Goal: Task Accomplishment & Management: Complete application form

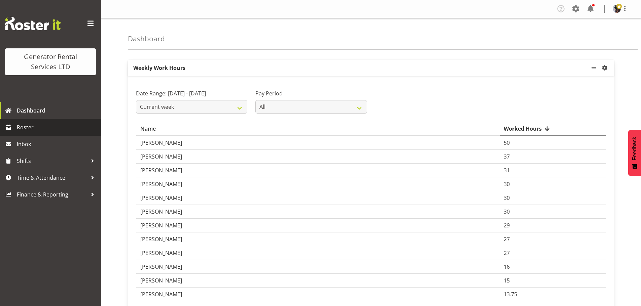
click at [41, 131] on span "Roster" at bounding box center [57, 127] width 81 height 10
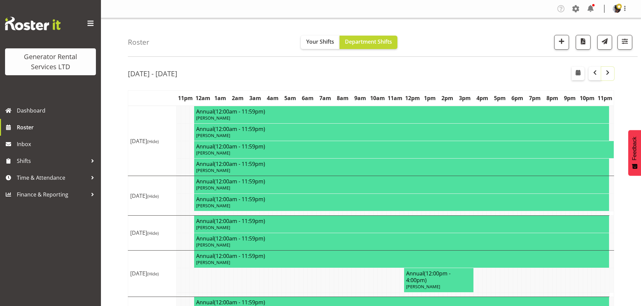
click at [601, 74] on button "button" at bounding box center [607, 73] width 13 height 13
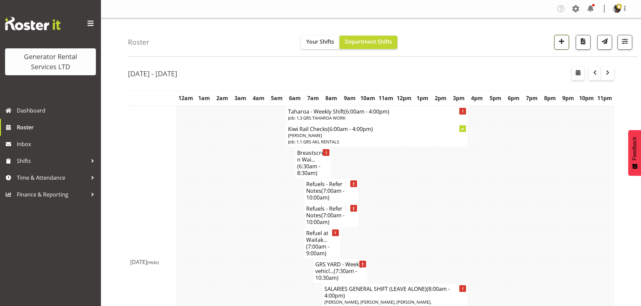
click at [562, 42] on span "button" at bounding box center [561, 41] width 9 height 9
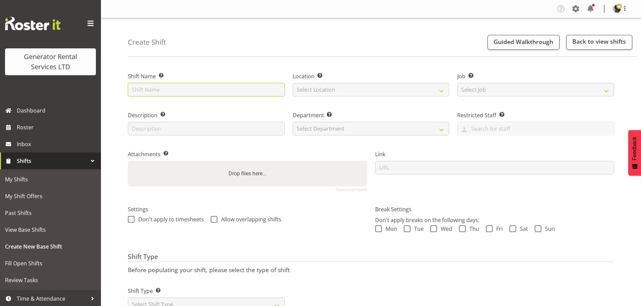
click at [201, 87] on input "text" at bounding box center [206, 89] width 157 height 13
type input "Chris Fry - Late start"
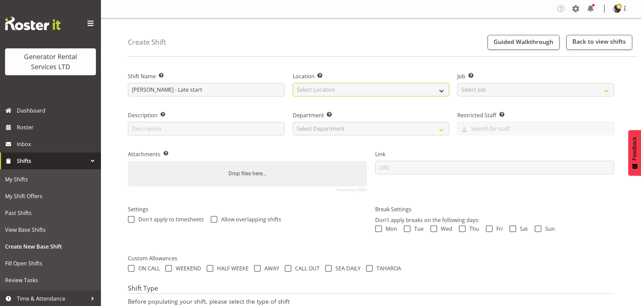
click at [380, 91] on select "Select Location GRS Auckland" at bounding box center [371, 89] width 157 height 13
select select "28"
click at [293, 83] on select "Select Location GRS Auckland" at bounding box center [371, 89] width 157 height 13
click at [457, 89] on div "Job Set the job or project the shift relates to, if applicable. Select Job Crea…" at bounding box center [535, 82] width 165 height 39
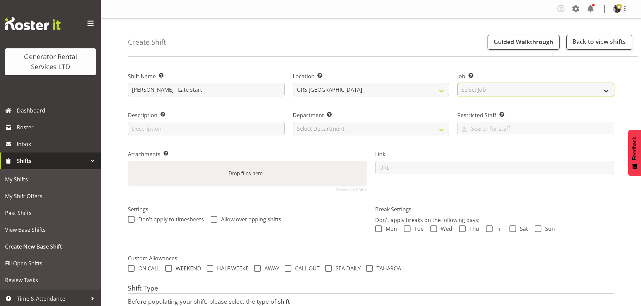
click at [464, 89] on select "Select Job Create new job 1.1 GRS AKL RENTALS 1.1 GRS AKL RENTALS AC 1.1 GRS AK…" at bounding box center [535, 89] width 157 height 13
select select "9"
click at [457, 83] on select "Select Job Create new job 1.1 GRS AKL RENTALS 1.1 GRS AKL RENTALS AC 1.1 GRS AK…" at bounding box center [535, 89] width 157 height 13
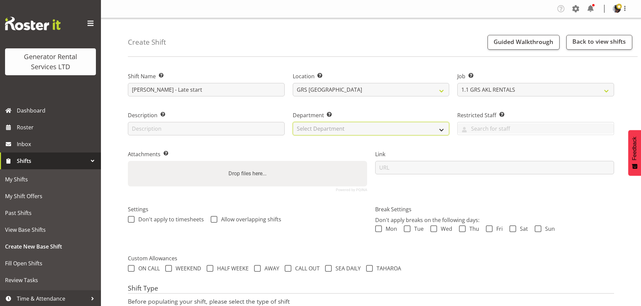
click at [412, 132] on select "Select Department GRS HIRE AKL GRS HIRE TGA GRS HIRE HST GRS TAHAROA GRS SALES …" at bounding box center [371, 128] width 157 height 13
select select "20"
click at [293, 122] on select "Select Department GRS HIRE AKL GRS HIRE TGA GRS HIRE HST GRS TAHAROA GRS SALES …" at bounding box center [371, 128] width 157 height 13
click at [398, 105] on div "Department Set the department that the shift relates to. GRS HIRE AKL GRS HIRE …" at bounding box center [371, 121] width 165 height 39
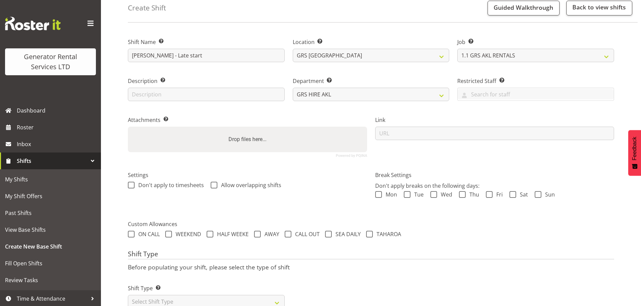
scroll to position [58, 0]
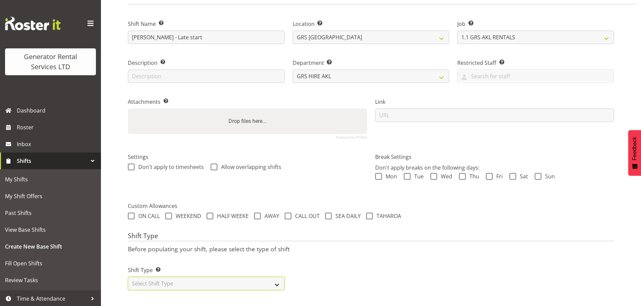
drag, startPoint x: 266, startPoint y: 278, endPoint x: 263, endPoint y: 275, distance: 4.5
click at [266, 278] on select "Select Shift Type One Off Shift Recurring Shift Rotating Shift" at bounding box center [206, 283] width 157 height 13
select select "one_off"
click at [128, 277] on select "Select Shift Type One Off Shift Recurring Shift Rotating Shift" at bounding box center [206, 283] width 157 height 13
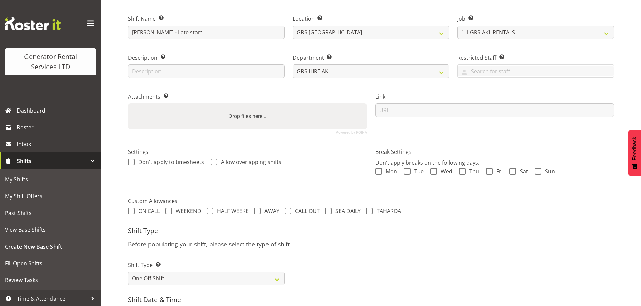
click at [353, 245] on p "Before populating your shift, please select the type of shift" at bounding box center [371, 243] width 486 height 7
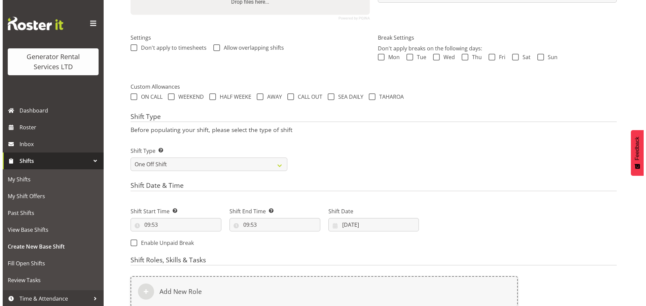
scroll to position [273, 0]
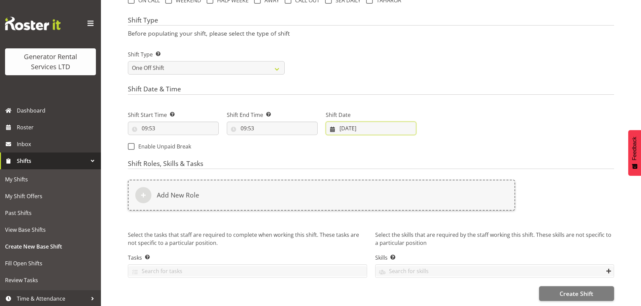
click at [341, 122] on input "18/08/2025" at bounding box center [371, 128] width 91 height 13
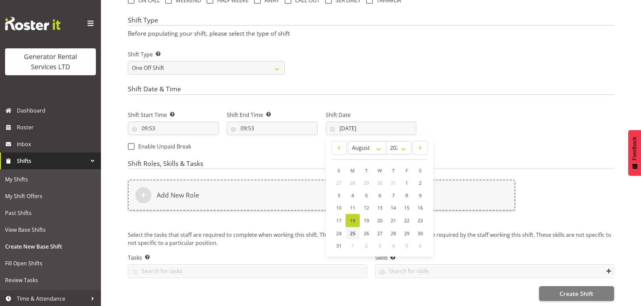
click at [352, 230] on span "25" at bounding box center [352, 233] width 5 height 6
type input "25/08/2025"
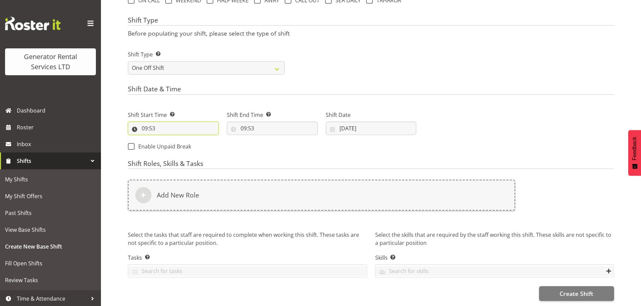
click at [155, 122] on input "09:53" at bounding box center [173, 128] width 91 height 13
click at [174, 142] on select "00 01 02 03 04 05 06 07 08 09 10 11 12 13 14 15 16 17 18 19 20 21 22 23" at bounding box center [173, 145] width 15 height 13
select select "11"
click at [166, 139] on select "00 01 02 03 04 05 06 07 08 09 10 11 12 13 14 15 16 17 18 19 20 21 22 23" at bounding box center [173, 145] width 15 height 13
type input "11:53"
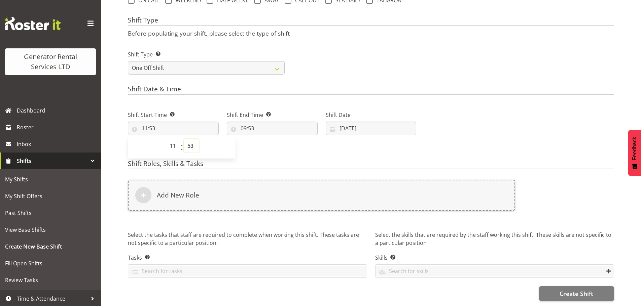
click at [189, 142] on select "00 01 02 03 04 05 06 07 08 09 10 11 12 13 14 15 16 17 18 19 20 21 22 23 24 25 2…" at bounding box center [191, 145] width 15 height 13
select select "0"
click at [184, 139] on select "00 01 02 03 04 05 06 07 08 09 10 11 12 13 14 15 16 17 18 19 20 21 22 23 24 25 2…" at bounding box center [191, 145] width 15 height 13
type input "11:00"
click at [250, 122] on input "09:53" at bounding box center [272, 128] width 91 height 13
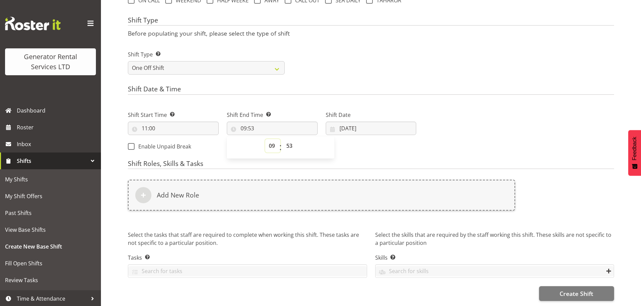
click at [268, 141] on select "00 01 02 03 04 05 06 07 08 09 10 11 12 13 14 15 16 17 18 19 20 21 22 23" at bounding box center [272, 145] width 15 height 13
select select "16"
click at [265, 139] on select "00 01 02 03 04 05 06 07 08 09 10 11 12 13 14 15 16 17 18 19 20 21 22 23" at bounding box center [272, 145] width 15 height 13
type input "16:53"
click at [247, 124] on input "16:53" at bounding box center [272, 128] width 91 height 13
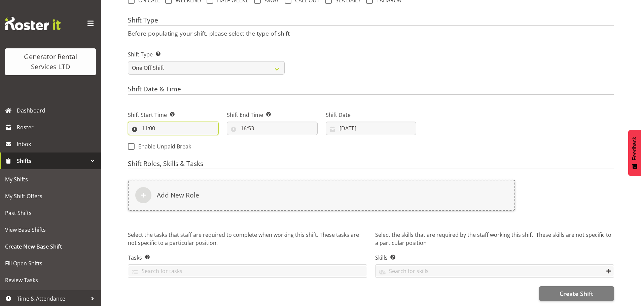
click at [149, 124] on input "11:00" at bounding box center [173, 128] width 91 height 13
click at [176, 140] on select "00 01 02 03 04 05 06 07 08 09 10 11 12 13 14 15 16 17 18 19 20 21 22 23" at bounding box center [173, 145] width 15 height 13
select select "7"
click at [166, 139] on select "00 01 02 03 04 05 06 07 08 09 10 11 12 13 14 15 16 17 18 19 20 21 22 23" at bounding box center [173, 145] width 15 height 13
type input "07:00"
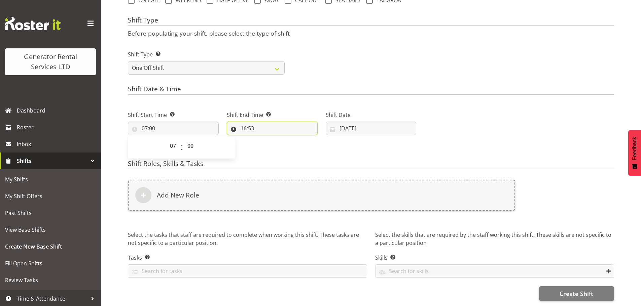
click at [240, 122] on input "16:53" at bounding box center [272, 128] width 91 height 13
click at [276, 145] on select "00 01 02 03 04 05 06 07 08 09 10 11 12 13 14 15 16 17 18 19 20 21 22 23" at bounding box center [272, 145] width 15 height 13
select select "11"
click at [265, 139] on select "00 01 02 03 04 05 06 07 08 09 10 11 12 13 14 15 16 17 18 19 20 21 22 23" at bounding box center [272, 145] width 15 height 13
type input "11:53"
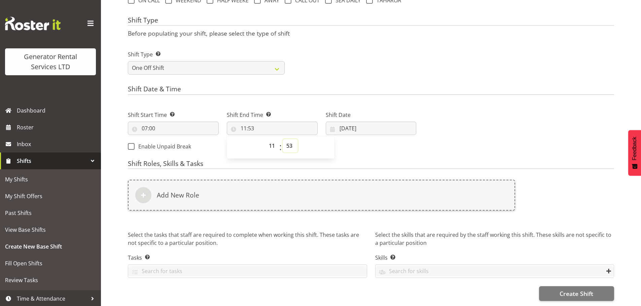
click at [291, 141] on select "00 01 02 03 04 05 06 07 08 09 10 11 12 13 14 15 16 17 18 19 20 21 22 23 24 25 2…" at bounding box center [290, 145] width 15 height 13
select select "0"
click at [283, 139] on select "00 01 02 03 04 05 06 07 08 09 10 11 12 13 14 15 16 17 18 19 20 21 22 23 24 25 2…" at bounding box center [290, 145] width 15 height 13
type input "11:00"
click at [366, 74] on div "Shift Type Shift Types: One Off – Select this if you would like a single shift …" at bounding box center [371, 60] width 494 height 38
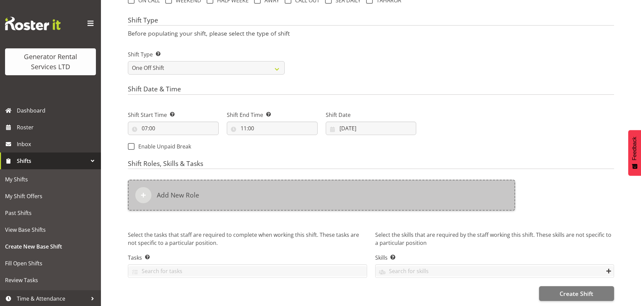
click at [200, 184] on div "Add New Role" at bounding box center [321, 195] width 387 height 31
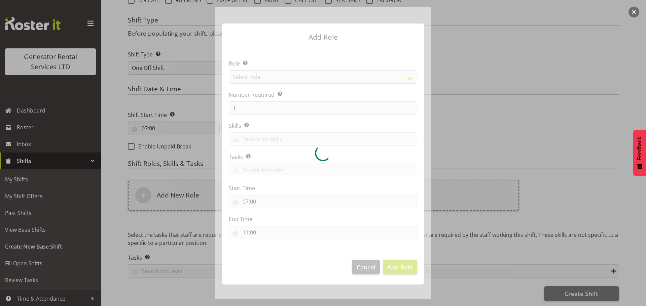
click at [290, 82] on div at bounding box center [322, 153] width 215 height 293
click at [289, 80] on div at bounding box center [322, 153] width 215 height 293
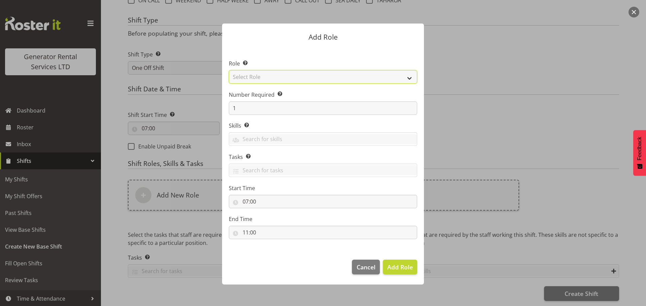
click at [295, 78] on select "Select Role Account Manager Electrician Engineering GM HSEQ manager MECH Mechan…" at bounding box center [323, 76] width 188 height 13
select select "21"
click at [229, 70] on select "Select Role Account Manager Electrician Engineering GM HSEQ manager MECH Mechan…" at bounding box center [323, 76] width 188 height 13
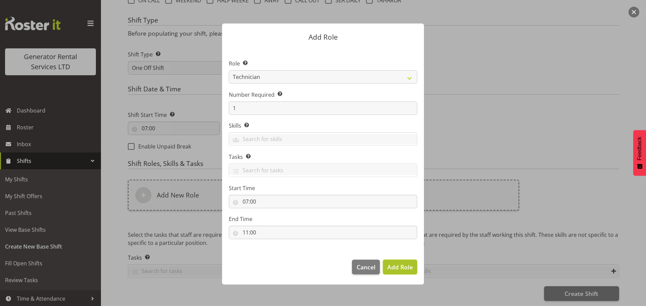
click at [400, 270] on span "Add Role" at bounding box center [400, 267] width 26 height 8
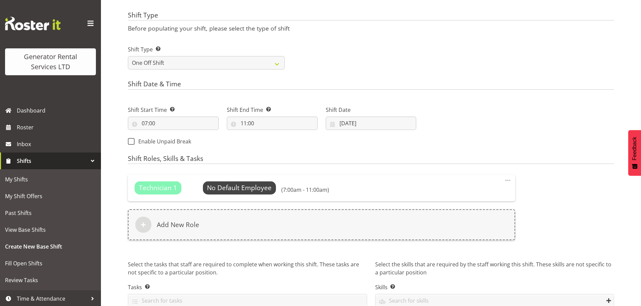
click at [230, 195] on div "Technician 1 No Default Employee Select Employee (7:00am - 11:00am) Edit Delete" at bounding box center [321, 188] width 387 height 26
click at [226, 184] on span "Select Employee" at bounding box center [239, 188] width 50 height 10
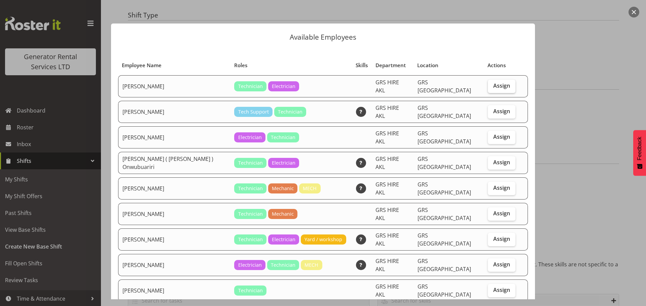
click at [493, 84] on span "Assign" at bounding box center [501, 85] width 17 height 7
click at [491, 84] on input "Assign" at bounding box center [490, 86] width 4 height 4
checkbox input "true"
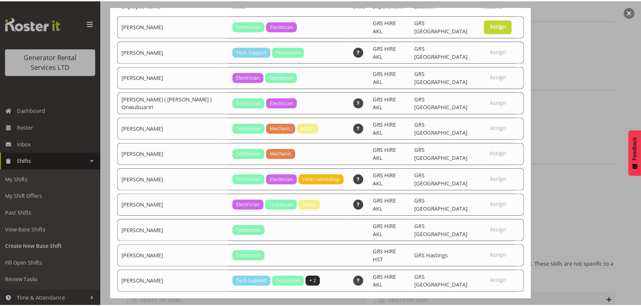
scroll to position [66, 0]
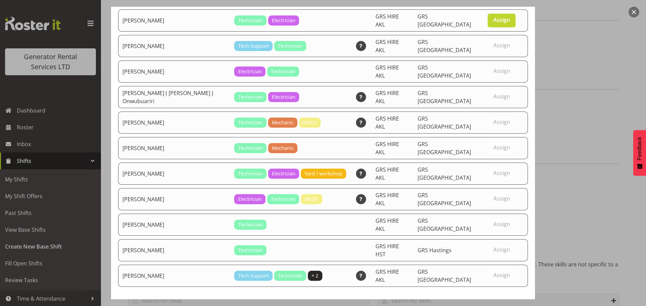
click at [446, 306] on span "Set Chris Fry as default for this position" at bounding box center [456, 312] width 136 height 8
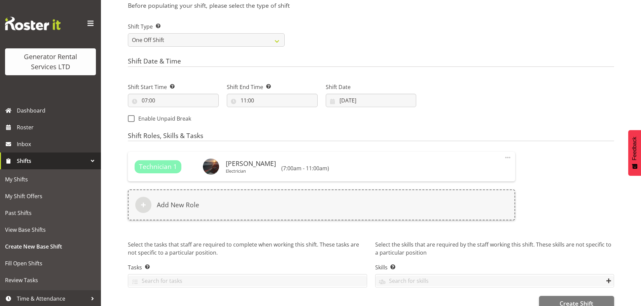
scroll to position [311, 0]
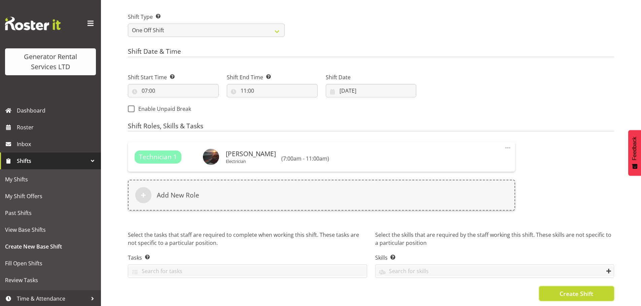
click at [585, 290] on span "Create Shift" at bounding box center [576, 294] width 34 height 9
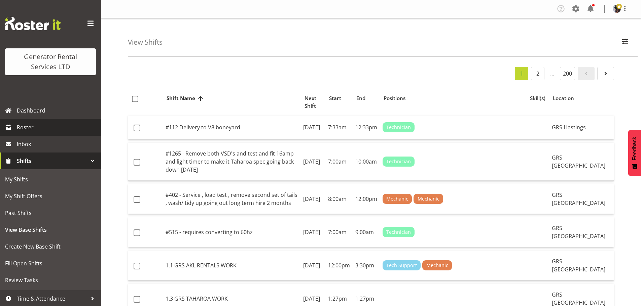
click at [42, 122] on link "Roster" at bounding box center [50, 127] width 101 height 17
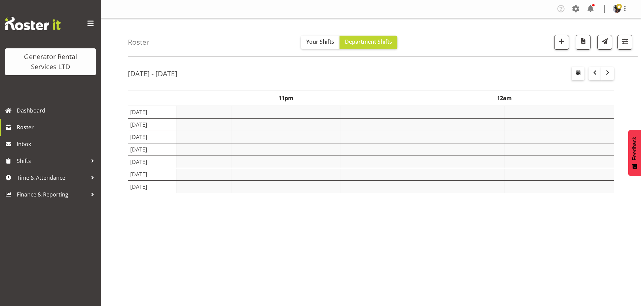
click at [255, 73] on div "[DATE] - [DATE]" at bounding box center [371, 74] width 486 height 15
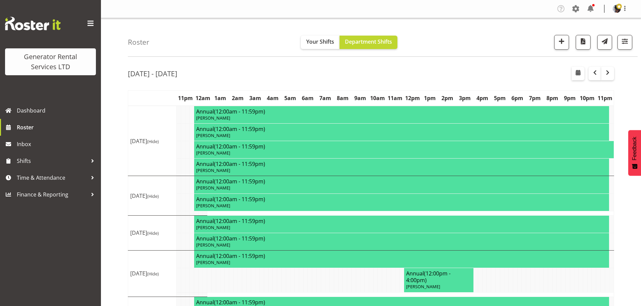
click at [218, 35] on div "Roster Your Shifts Department Shifts 1 Locations Clear GRS Auckland GRS Hasting…" at bounding box center [383, 37] width 510 height 39
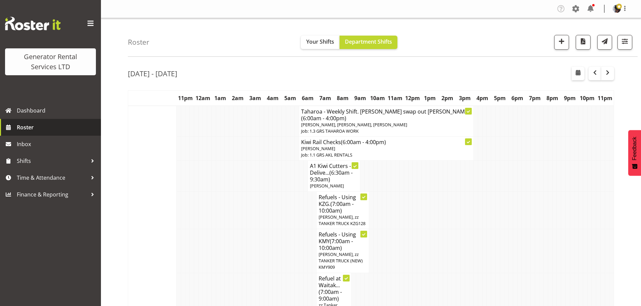
click at [37, 127] on span "Roster" at bounding box center [57, 127] width 81 height 10
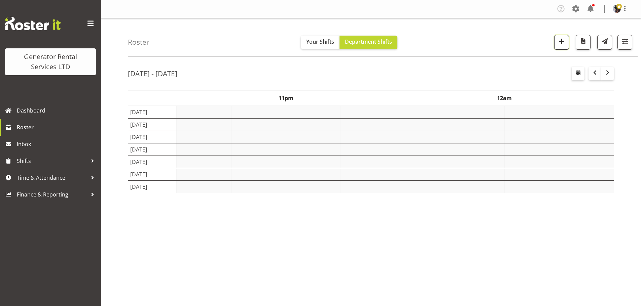
click at [566, 41] on button "button" at bounding box center [561, 42] width 15 height 15
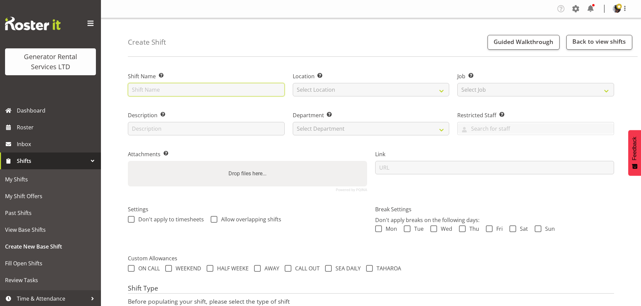
click at [162, 90] on input "text" at bounding box center [206, 89] width 157 height 13
type input "RNV Meeting in yard"
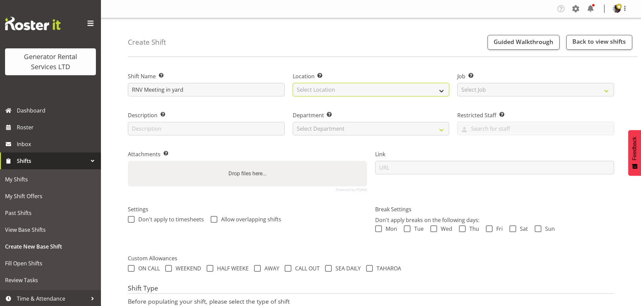
click at [321, 89] on select "Select Location GRS Auckland" at bounding box center [371, 89] width 157 height 13
select select "28"
click at [293, 83] on select "Select Location GRS Auckland" at bounding box center [371, 89] width 157 height 13
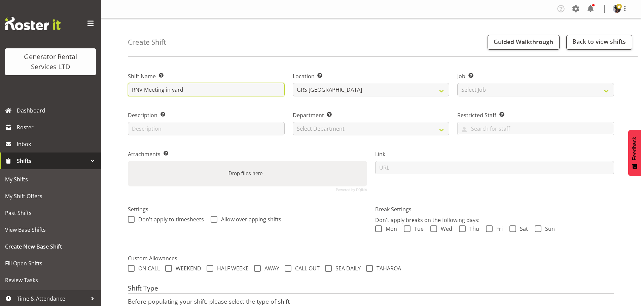
click at [218, 86] on input "RNV Meeting in yard" at bounding box center [206, 89] width 157 height 13
type input "RNV Meeting in yard around 12pm"
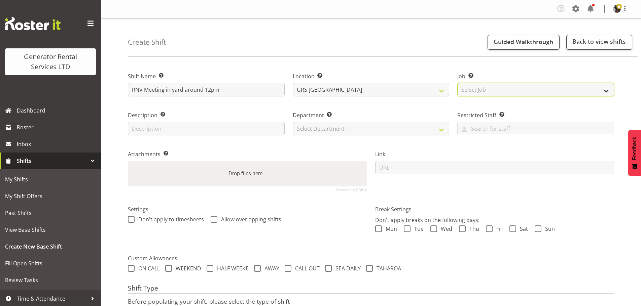
click at [510, 88] on select "Select Job Create new job 1.1 GRS AKL RENTALS 1.1 GRS AKL RENTALS AC 1.1 GRS AK…" at bounding box center [535, 89] width 157 height 13
select select "9"
click at [457, 83] on select "Select Job Create new job 1.1 GRS AKL RENTALS 1.1 GRS AKL RENTALS AC 1.1 GRS AK…" at bounding box center [535, 89] width 157 height 13
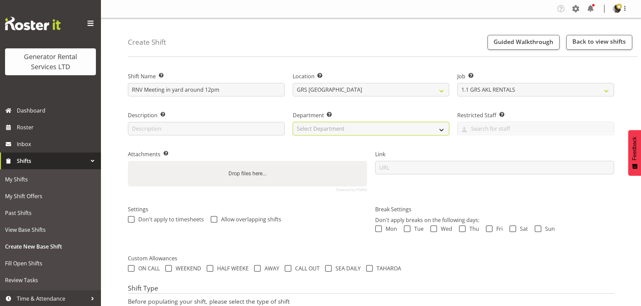
click at [394, 132] on select "Select Department GRS HIRE AKL GRS HIRE TGA GRS HIRE HST GRS TAHAROA GRS SALES …" at bounding box center [371, 128] width 157 height 13
select select "20"
click at [293, 122] on select "Select Department GRS HIRE AKL GRS HIRE TGA GRS HIRE HST GRS TAHAROA GRS SALES …" at bounding box center [371, 128] width 157 height 13
click at [317, 147] on div "Attachments Add any relevant attachments to the shift (e.g. Health & Safety Pla…" at bounding box center [247, 168] width 247 height 55
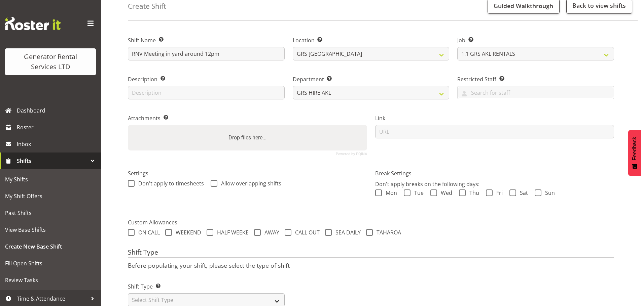
scroll to position [58, 0]
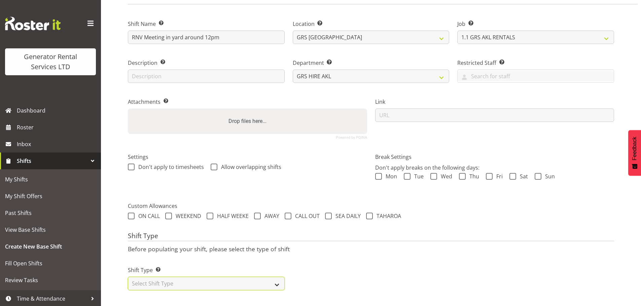
click at [199, 277] on select "Select Shift Type One Off Shift Recurring Shift Rotating Shift" at bounding box center [206, 283] width 157 height 13
select select "one_off"
click at [128, 277] on select "Select Shift Type One Off Shift Recurring Shift Rotating Shift" at bounding box center [206, 283] width 157 height 13
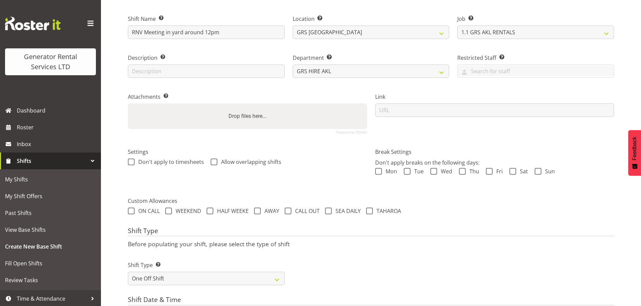
drag, startPoint x: 353, startPoint y: 279, endPoint x: 349, endPoint y: 271, distance: 8.6
click at [354, 279] on div "Shift Type Shift Types: One Off – Select this if you would like a single shift …" at bounding box center [371, 271] width 494 height 38
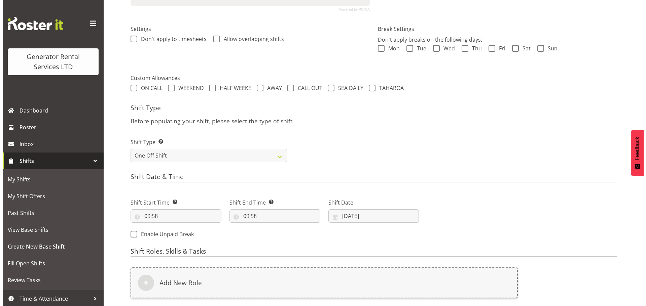
scroll to position [259, 0]
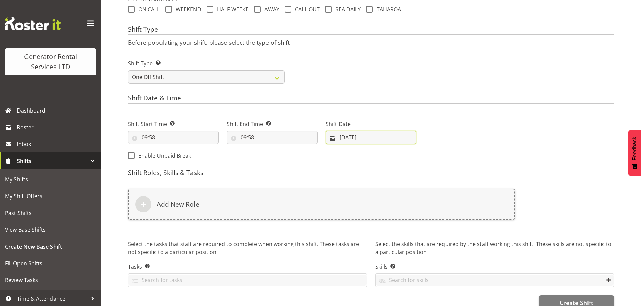
click at [357, 140] on input "18/08/2025" at bounding box center [371, 137] width 91 height 13
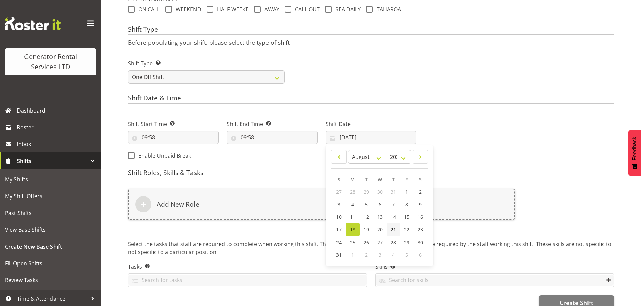
click at [393, 231] on span "21" at bounding box center [393, 230] width 5 height 6
type input "21/08/2025"
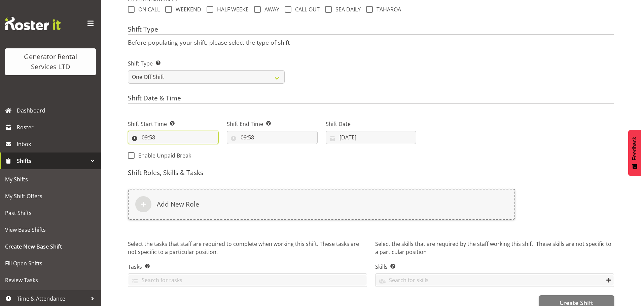
click at [150, 136] on input "09:58" at bounding box center [173, 137] width 91 height 13
drag, startPoint x: 180, startPoint y: 154, endPoint x: 175, endPoint y: 152, distance: 5.6
click at [180, 154] on select "00 01 02 03 04 05 06 07 08 09 10 11 12 13 14 15 16 17 18 19 20 21 22 23" at bounding box center [173, 154] width 15 height 13
select select "11"
click at [166, 148] on select "00 01 02 03 04 05 06 07 08 09 10 11 12 13 14 15 16 17 18 19 20 21 22 23" at bounding box center [173, 154] width 15 height 13
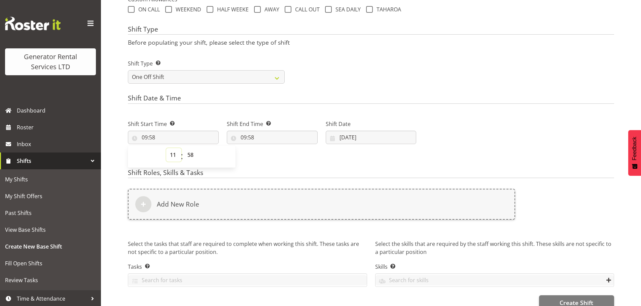
type input "11:58"
drag, startPoint x: 192, startPoint y: 154, endPoint x: 190, endPoint y: 149, distance: 4.8
click at [192, 154] on select "00 01 02 03 04 05 06 07 08 09 10 11 12 13 14 15 16 17 18 19 20 21 22 23 24 25 2…" at bounding box center [191, 154] width 15 height 13
select select "30"
click at [184, 148] on select "00 01 02 03 04 05 06 07 08 09 10 11 12 13 14 15 16 17 18 19 20 21 22 23 24 25 2…" at bounding box center [191, 154] width 15 height 13
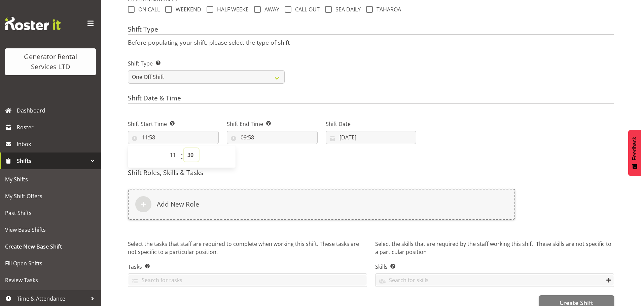
type input "11:30"
click at [248, 140] on input "09:58" at bounding box center [272, 137] width 91 height 13
click at [274, 155] on select "00 01 02 03 04 05 06 07 08 09 10 11 12 13 14 15 16 17 18 19 20 21 22 23" at bounding box center [272, 154] width 15 height 13
select select "13"
click at [265, 148] on select "00 01 02 03 04 05 06 07 08 09 10 11 12 13 14 15 16 17 18 19 20 21 22 23" at bounding box center [272, 154] width 15 height 13
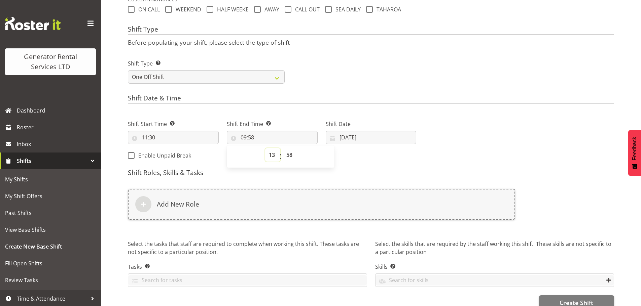
type input "13:58"
click at [287, 151] on select "00 01 02 03 04 05 06 07 08 09 10 11 12 13 14 15 16 17 18 19 20 21 22 23 24 25 2…" at bounding box center [290, 154] width 15 height 13
select select "0"
click at [283, 148] on select "00 01 02 03 04 05 06 07 08 09 10 11 12 13 14 15 16 17 18 19 20 21 22 23 24 25 2…" at bounding box center [290, 154] width 15 height 13
type input "13:00"
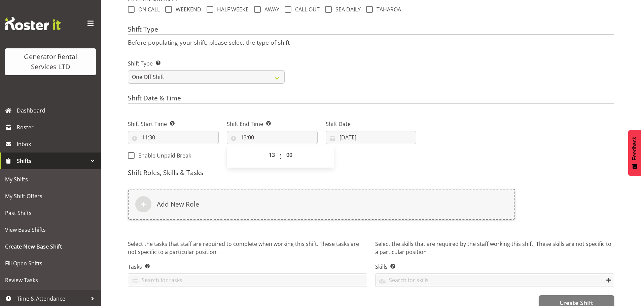
click at [360, 62] on div "Shift Type Shift Types: One Off – Select this if you would like a single shift …" at bounding box center [371, 69] width 494 height 38
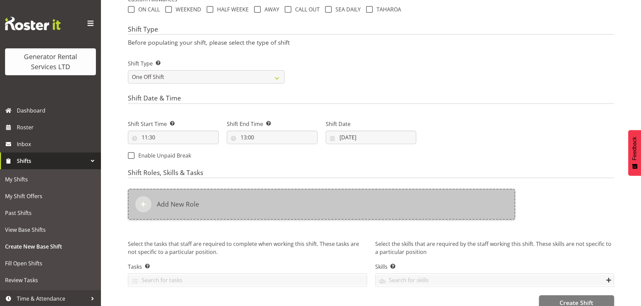
click at [248, 191] on div "Add New Role" at bounding box center [321, 204] width 387 height 31
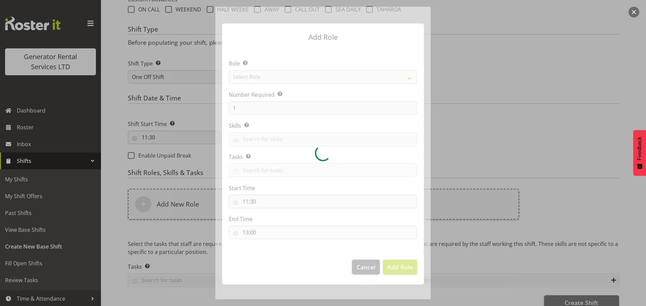
click at [297, 80] on div at bounding box center [322, 153] width 215 height 293
click at [296, 81] on div at bounding box center [322, 153] width 215 height 293
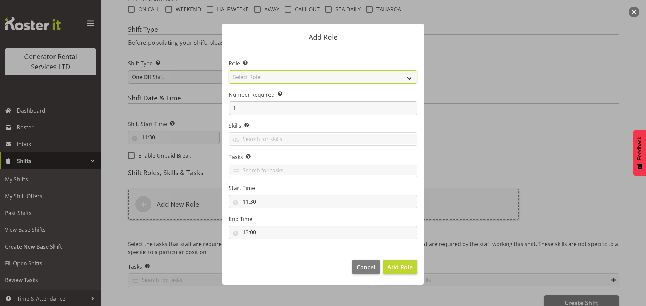
click at [287, 76] on select "Select Role Account Manager Electrician Engineering GM HSEQ manager MECH Mechan…" at bounding box center [323, 76] width 188 height 13
select select "21"
click at [229, 70] on select "Select Role Account Manager Electrician Engineering GM HSEQ manager MECH Mechan…" at bounding box center [323, 76] width 188 height 13
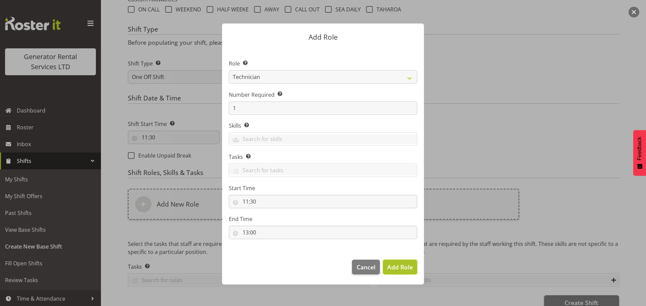
click at [399, 266] on span "Add Role" at bounding box center [400, 267] width 26 height 8
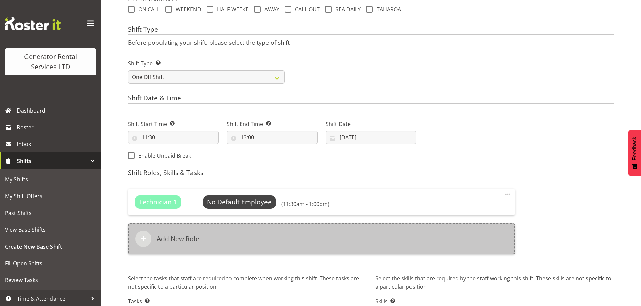
click at [285, 240] on div "Add New Role" at bounding box center [321, 239] width 387 height 31
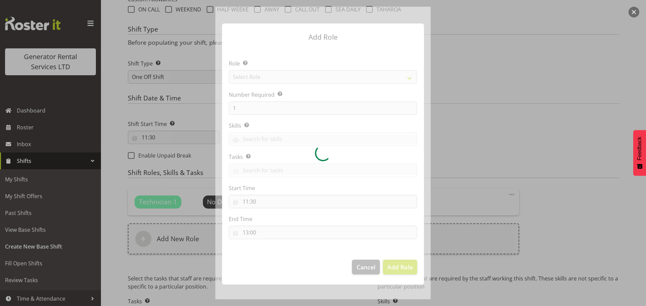
click at [274, 80] on div at bounding box center [322, 153] width 215 height 293
click at [273, 78] on div at bounding box center [322, 153] width 215 height 293
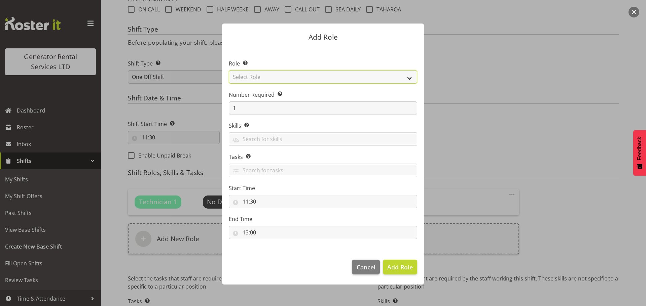
drag, startPoint x: 269, startPoint y: 76, endPoint x: 271, endPoint y: 83, distance: 7.9
click at [269, 76] on select "Select Role Account Manager Electrician Engineering GM HSEQ manager MECH Mechan…" at bounding box center [323, 76] width 188 height 13
select select "21"
click at [229, 70] on select "Select Role Account Manager Electrician Engineering GM HSEQ manager MECH Mechan…" at bounding box center [323, 76] width 188 height 13
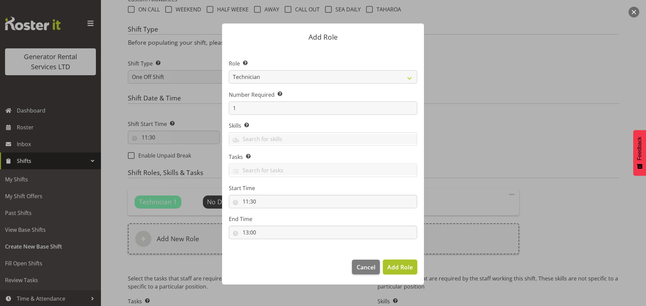
click at [404, 269] on span "Add Role" at bounding box center [400, 267] width 26 height 8
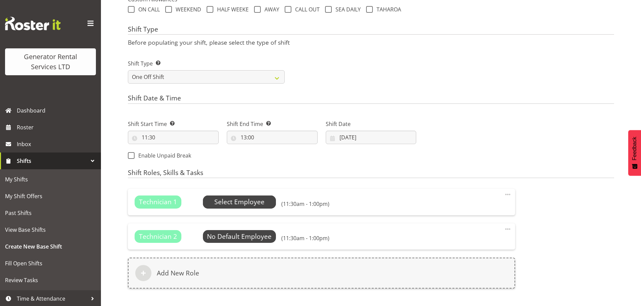
click at [256, 202] on span "Select Employee" at bounding box center [239, 202] width 50 height 10
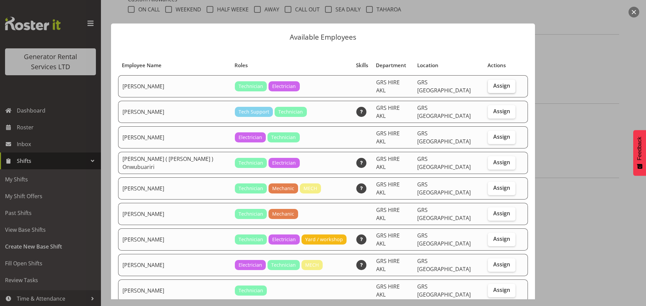
click at [494, 84] on span "Assign" at bounding box center [501, 85] width 17 height 7
click at [492, 84] on input "Assign" at bounding box center [490, 86] width 4 height 4
checkbox input "true"
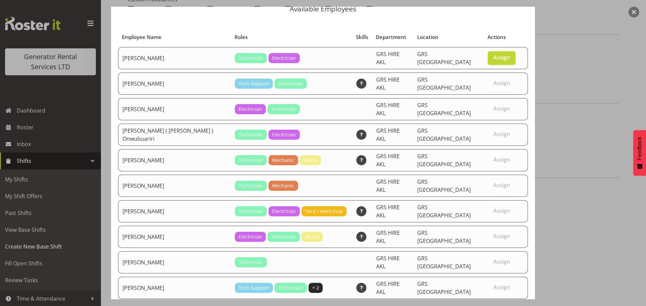
scroll to position [43, 0]
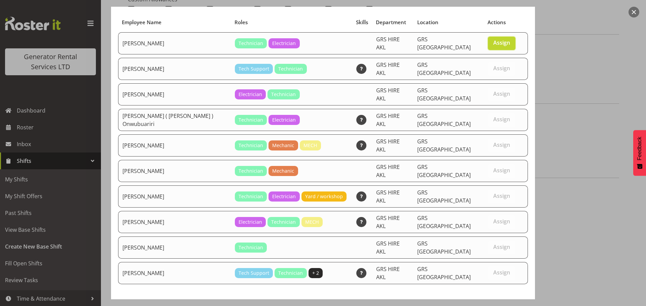
click at [469, 305] on span "Set Chris Fry as default for this position" at bounding box center [456, 309] width 136 height 8
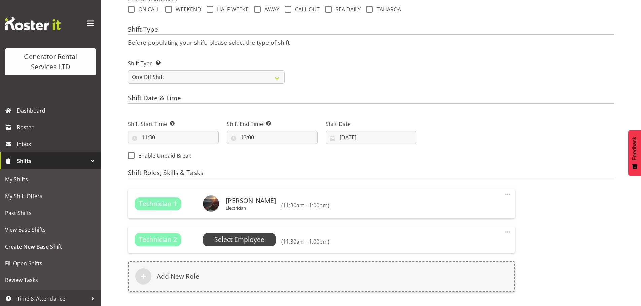
click at [229, 234] on span "Select Employee" at bounding box center [239, 239] width 73 height 13
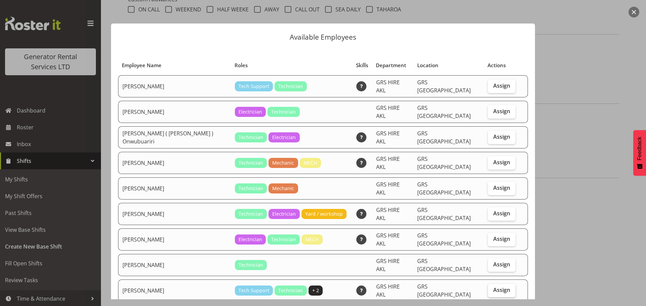
click at [493, 287] on span "Assign" at bounding box center [501, 290] width 17 height 7
click at [488, 288] on input "Assign" at bounding box center [490, 290] width 4 height 4
checkbox input "true"
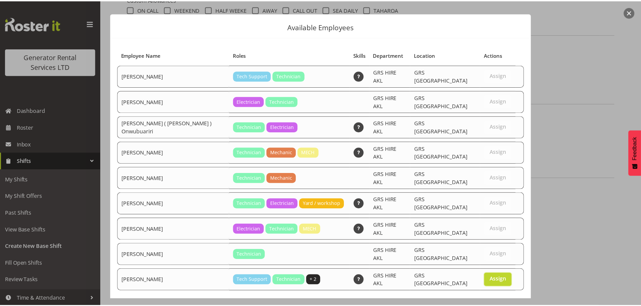
scroll to position [20, 0]
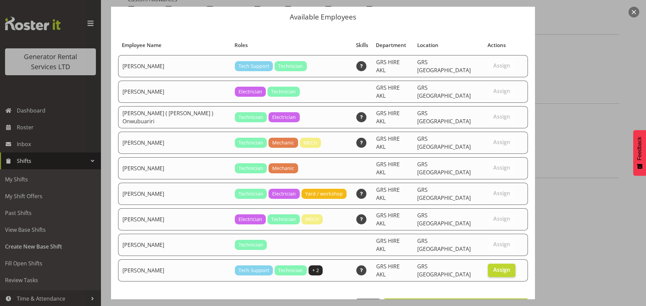
click at [474, 302] on span "Set Zak Tapling as default for this position" at bounding box center [456, 306] width 136 height 8
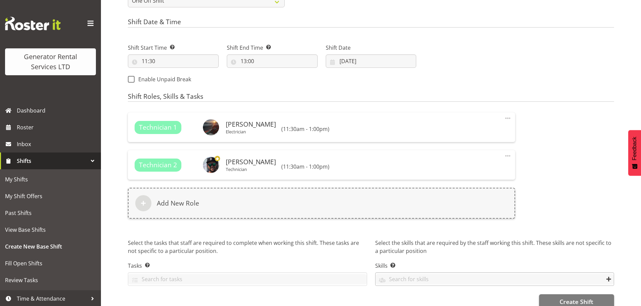
scroll to position [349, 0]
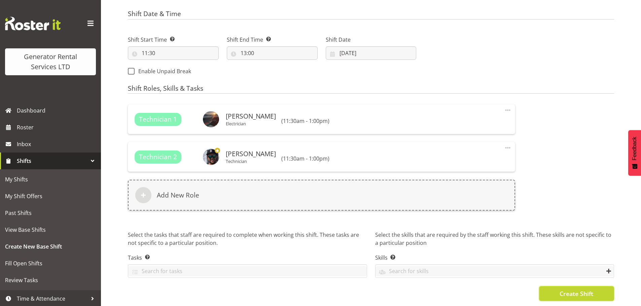
click at [561, 290] on span "Create Shift" at bounding box center [576, 294] width 34 height 9
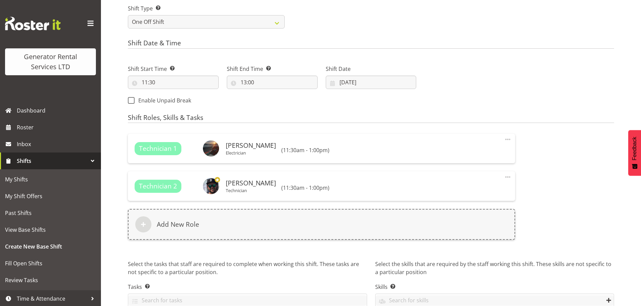
scroll to position [282, 0]
